Goal: Information Seeking & Learning: Learn about a topic

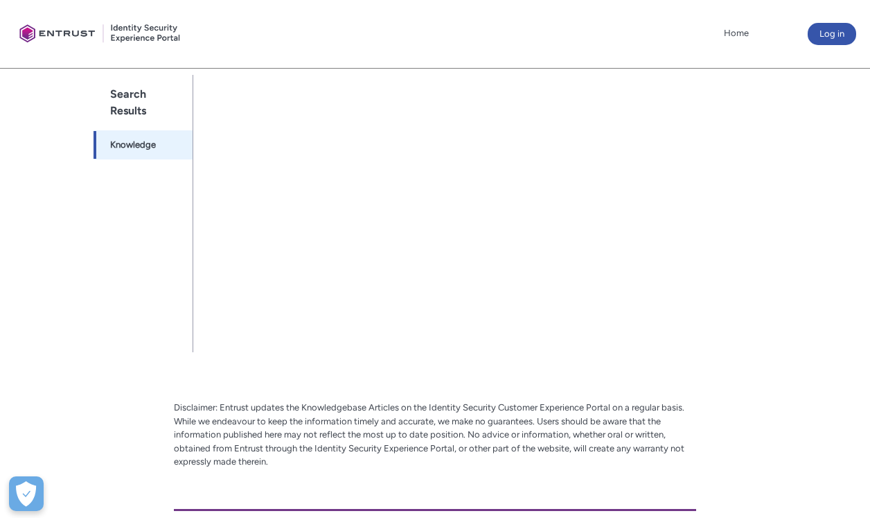
click at [849, 477] on div "Skip to Main Content Client Portal Home More Log in Help Center Search Search "…" at bounding box center [435, 159] width 870 height 894
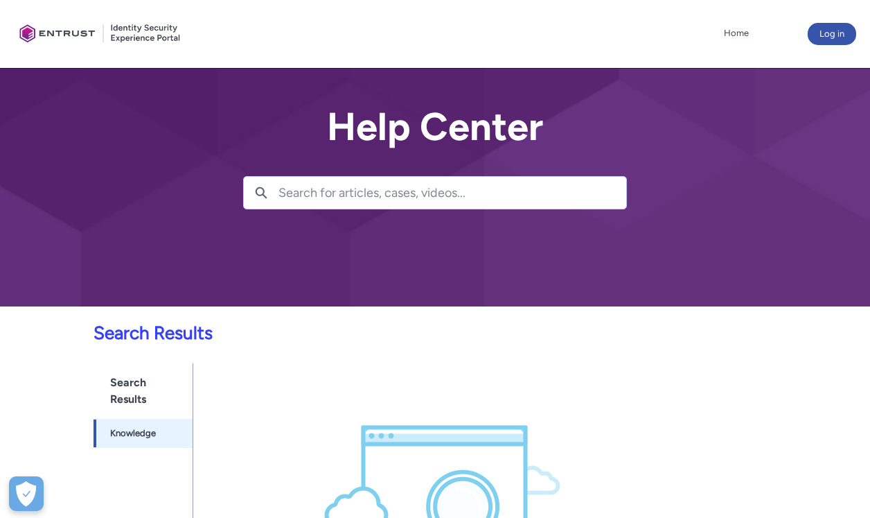
click at [360, 191] on input "Search for articles, cases, videos..." at bounding box center [453, 193] width 348 height 32
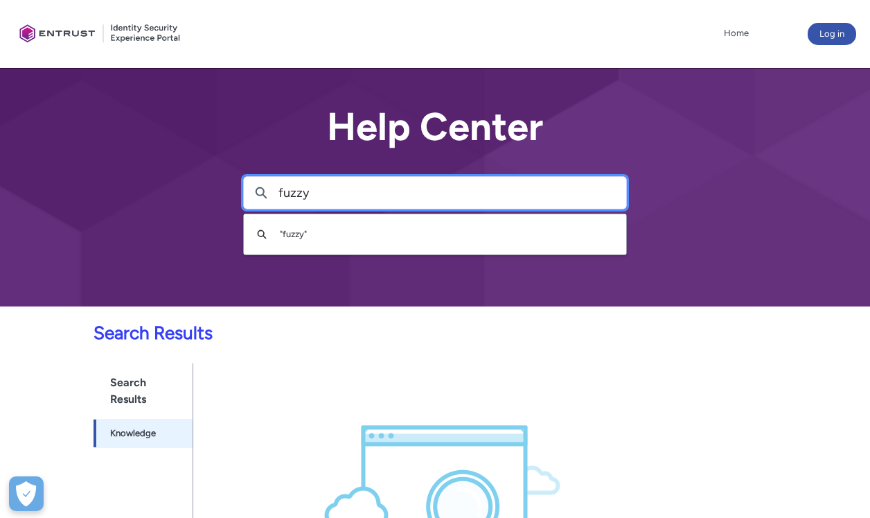
type input "fuzzy"
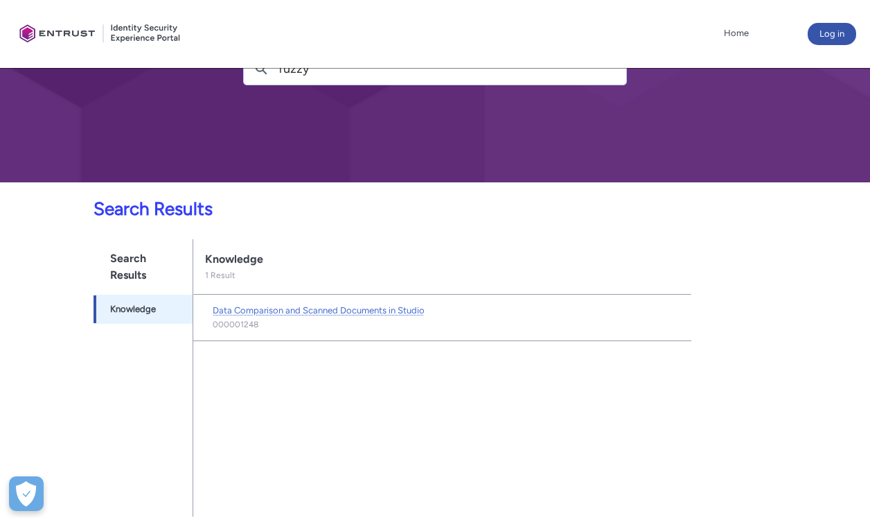
scroll to position [249, 0]
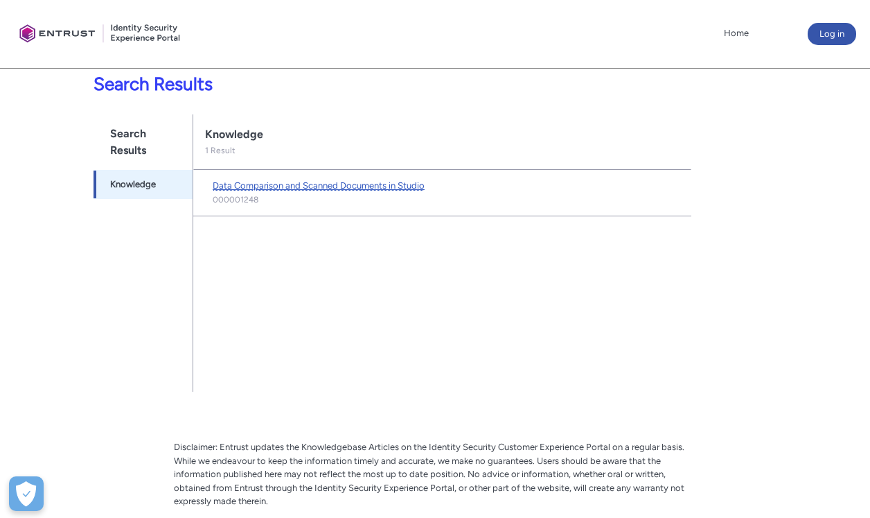
click at [376, 186] on span "Data Comparison and Scanned Documents in Studio" at bounding box center [319, 185] width 212 height 10
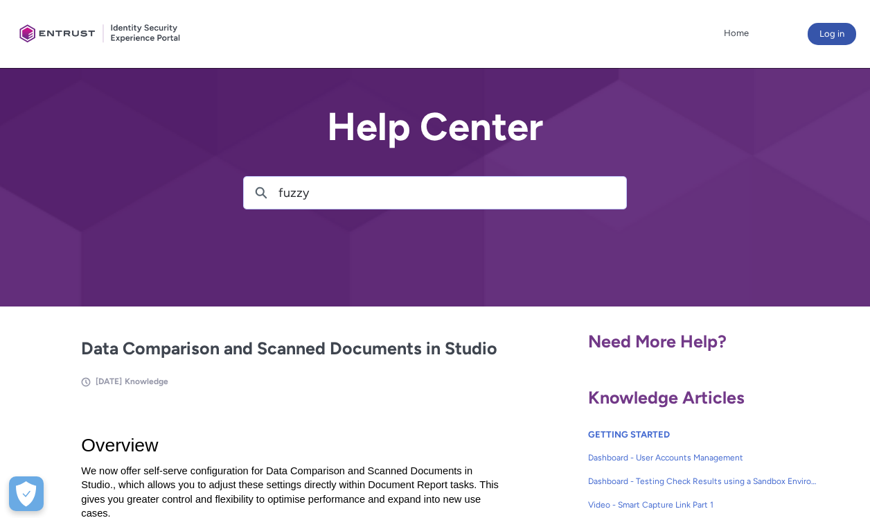
scroll to position [1569, 0]
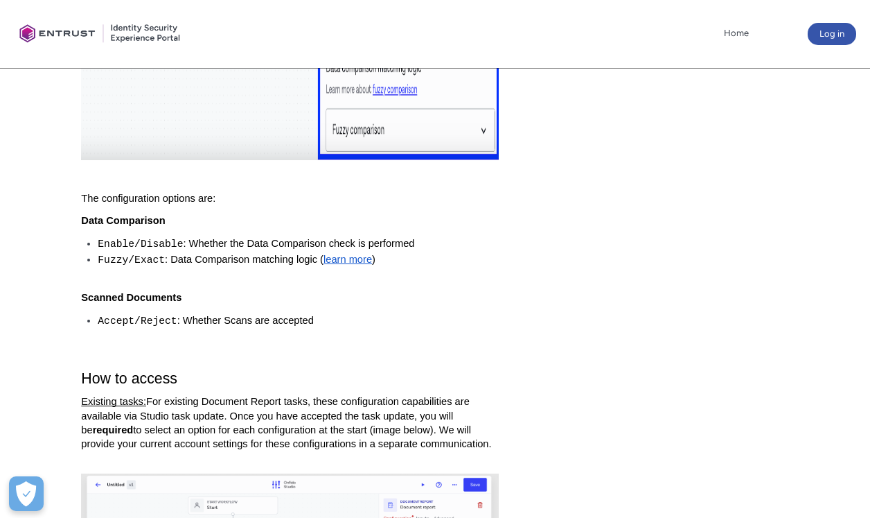
click at [342, 261] on span "learn more" at bounding box center [348, 259] width 49 height 11
